Goal: Check status: Check status

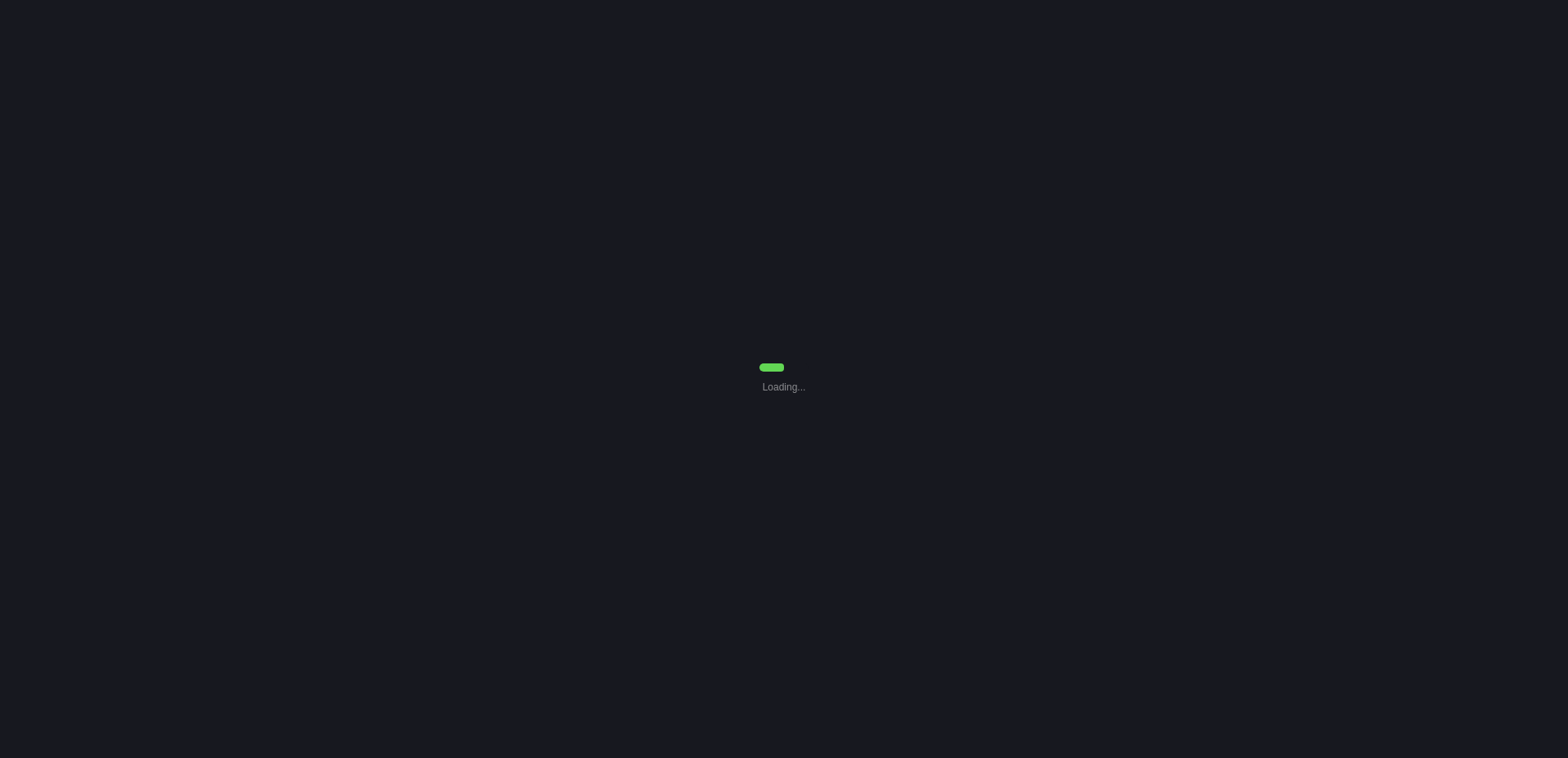
select select "0"
